Goal: Find specific page/section: Find specific page/section

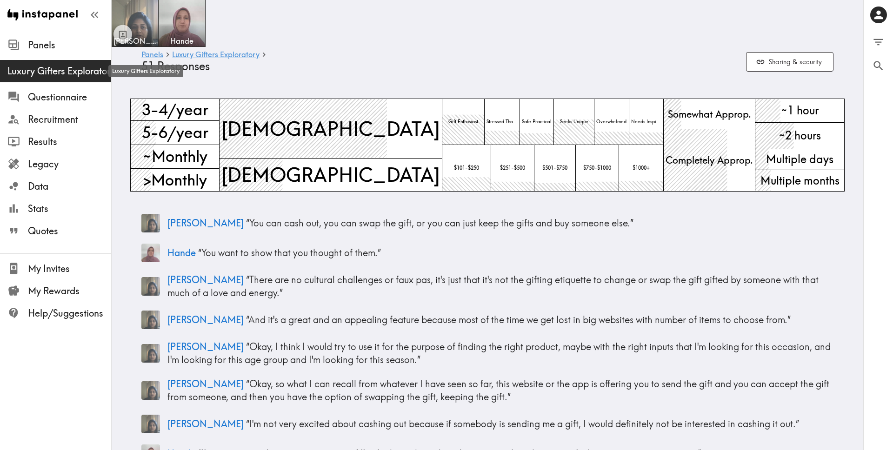
click at [80, 72] on span "Luxury Gifters Exploratory" at bounding box center [59, 71] width 104 height 13
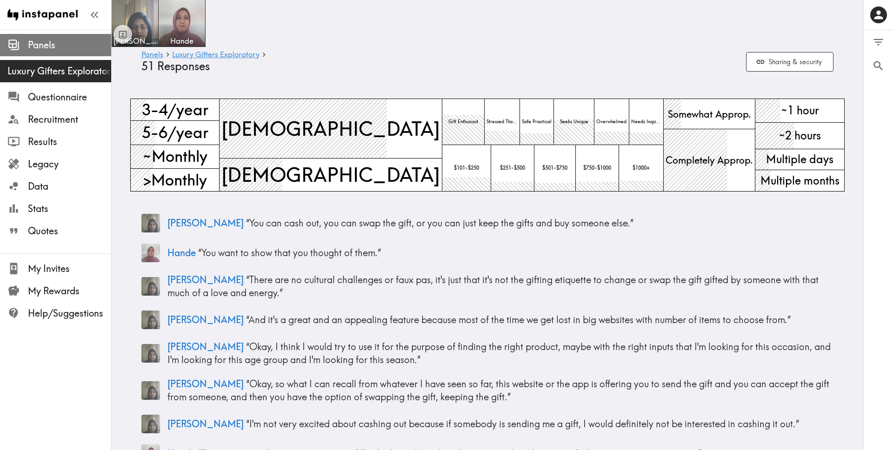
click at [39, 35] on div "Panels" at bounding box center [55, 45] width 111 height 24
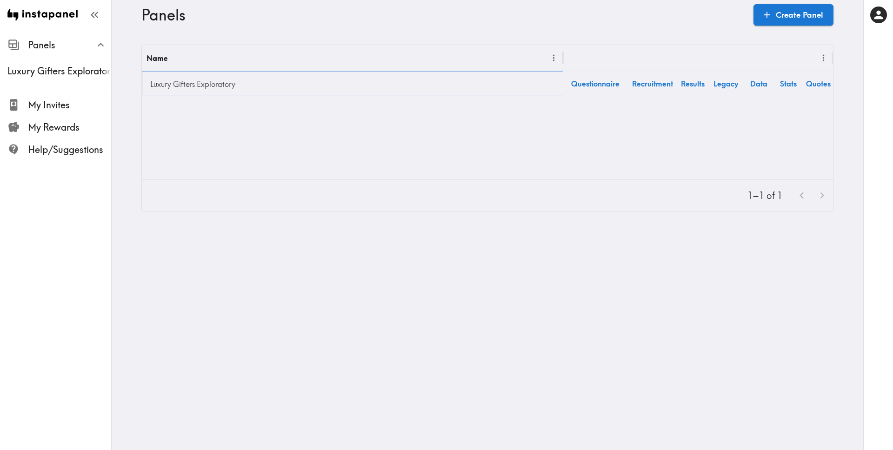
click at [203, 82] on link "Luxury Gifters Exploratory" at bounding box center [352, 84] width 412 height 19
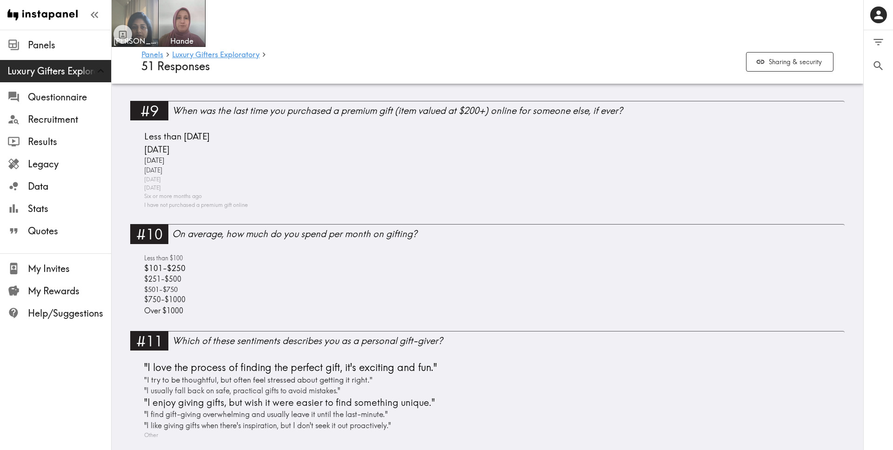
scroll to position [1758, 0]
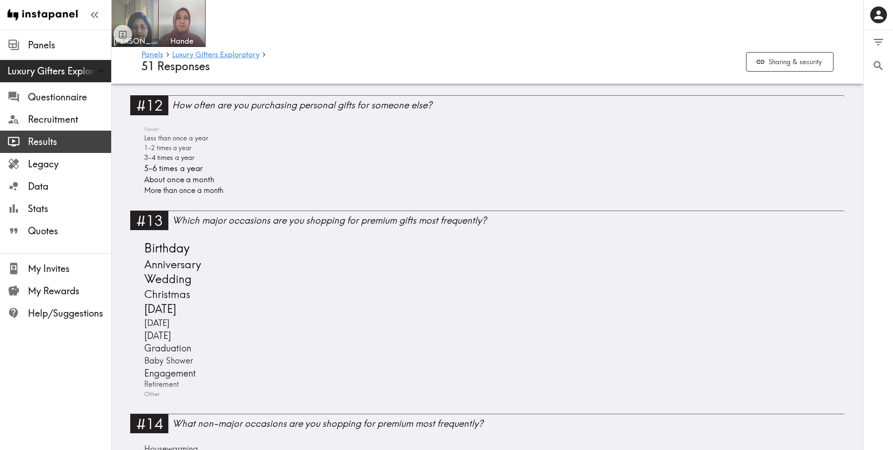
click at [52, 148] on span "Results" at bounding box center [69, 141] width 83 height 13
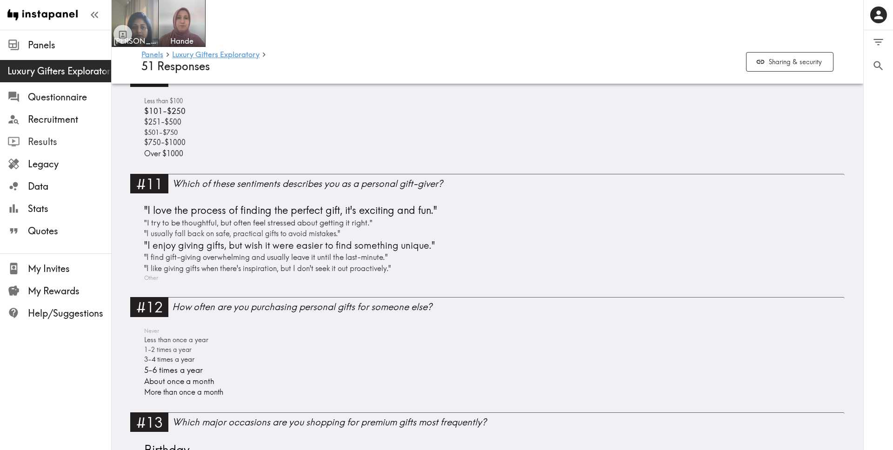
scroll to position [1620, 0]
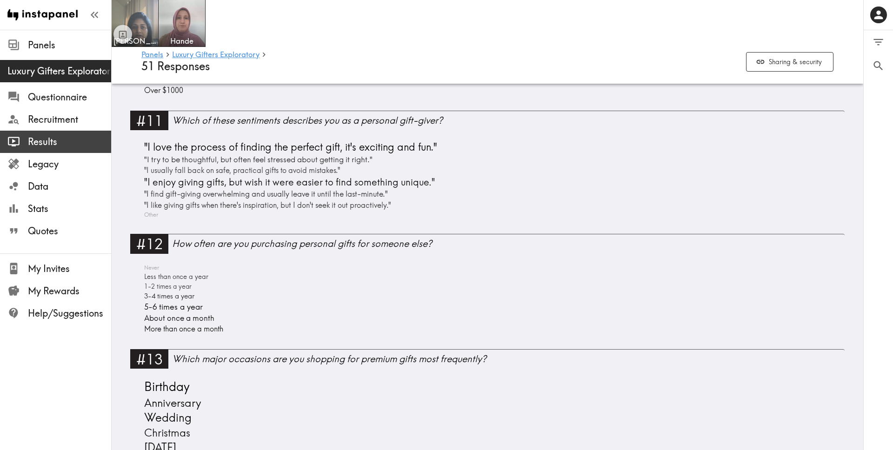
click at [48, 140] on span "Results" at bounding box center [69, 141] width 83 height 13
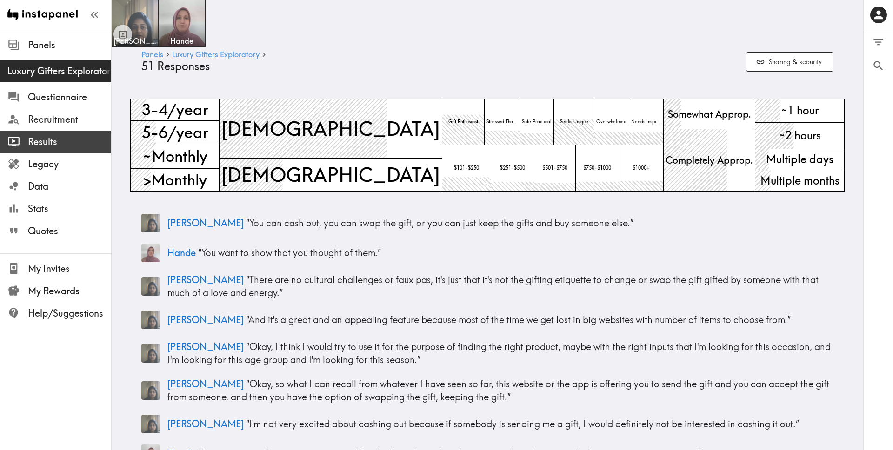
click at [46, 141] on span "Results" at bounding box center [69, 141] width 83 height 13
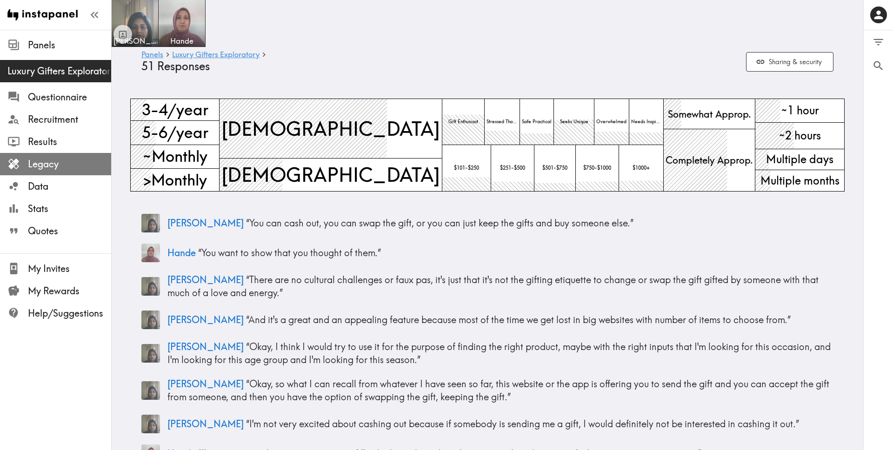
click at [42, 160] on span "Legacy" at bounding box center [69, 164] width 83 height 13
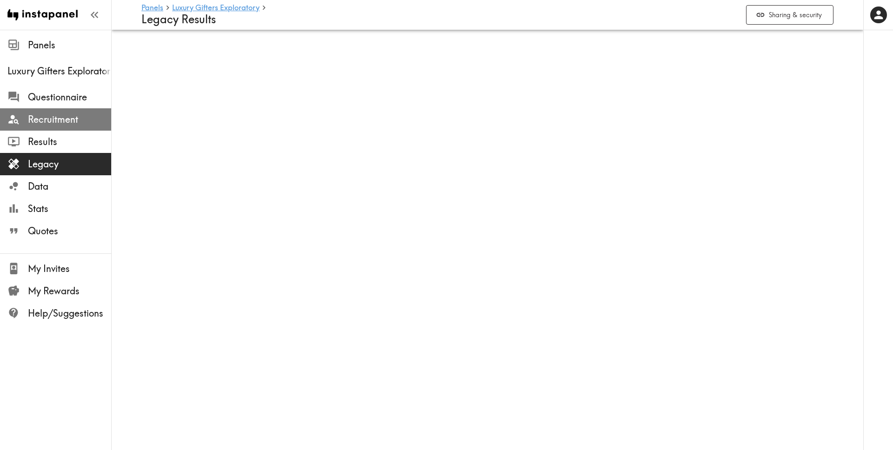
click at [48, 122] on span "Recruitment" at bounding box center [69, 119] width 83 height 13
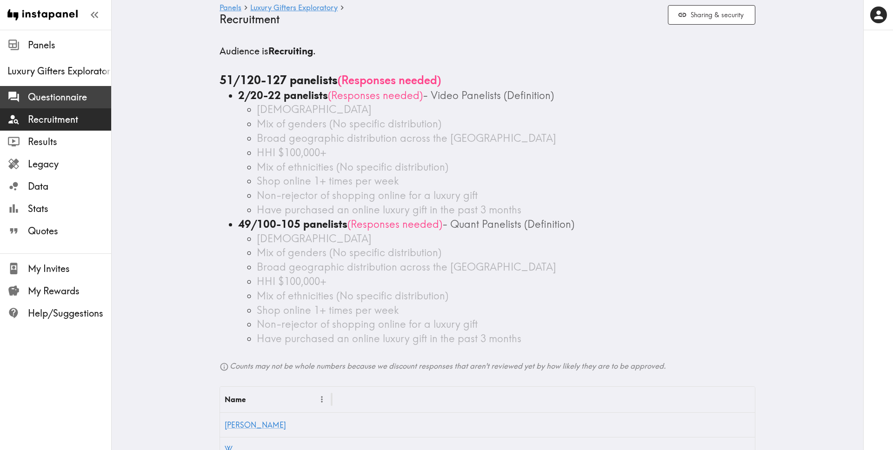
click at [62, 104] on span "Questionnaire" at bounding box center [69, 97] width 83 height 17
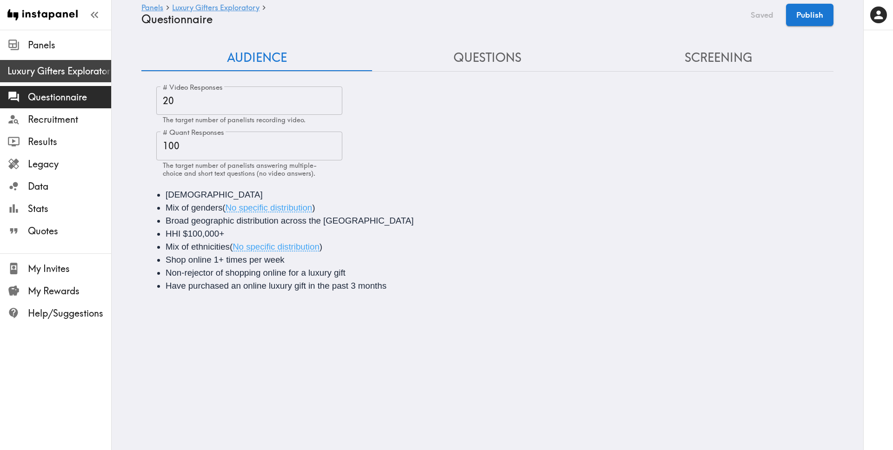
click at [59, 74] on span "Luxury Gifters Exploratory" at bounding box center [59, 71] width 104 height 13
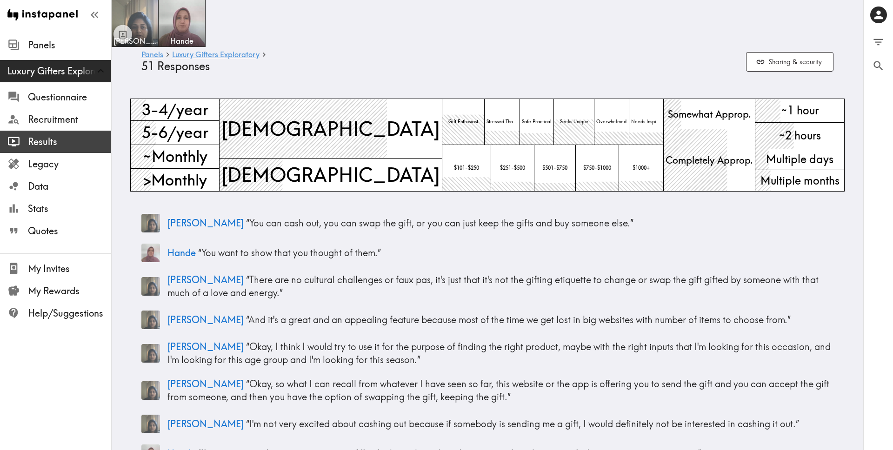
click at [60, 141] on span "Results" at bounding box center [69, 141] width 83 height 13
click at [81, 151] on div "Results" at bounding box center [55, 142] width 111 height 24
click at [80, 147] on span "Results" at bounding box center [69, 141] width 83 height 13
click at [232, 55] on link "Luxury Gifters Exploratory" at bounding box center [215, 55] width 87 height 9
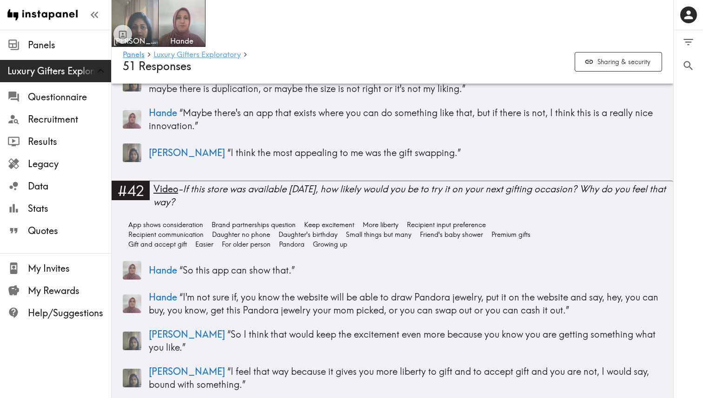
scroll to position [6770, 0]
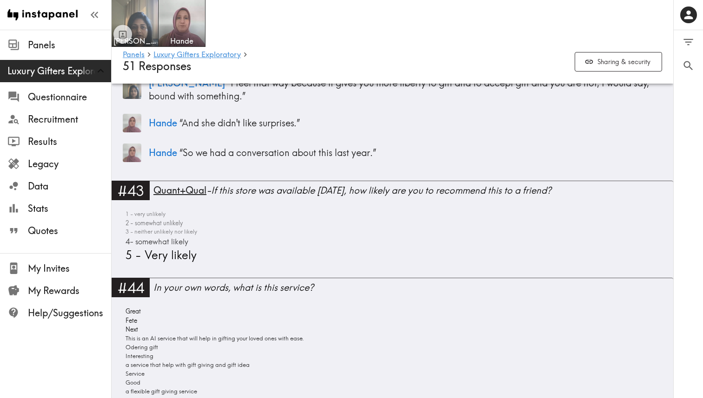
click at [328, 35] on div "[PERSON_NAME]" at bounding box center [393, 23] width 562 height 47
click at [365, 43] on div "[PERSON_NAME]" at bounding box center [393, 23] width 562 height 47
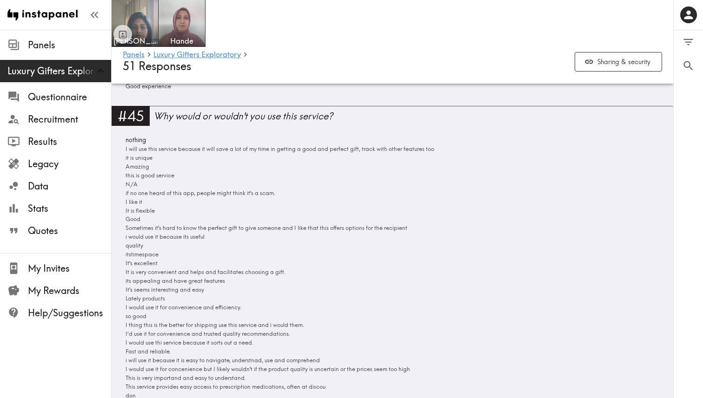
scroll to position [7394, 0]
